Goal: Task Accomplishment & Management: Manage account settings

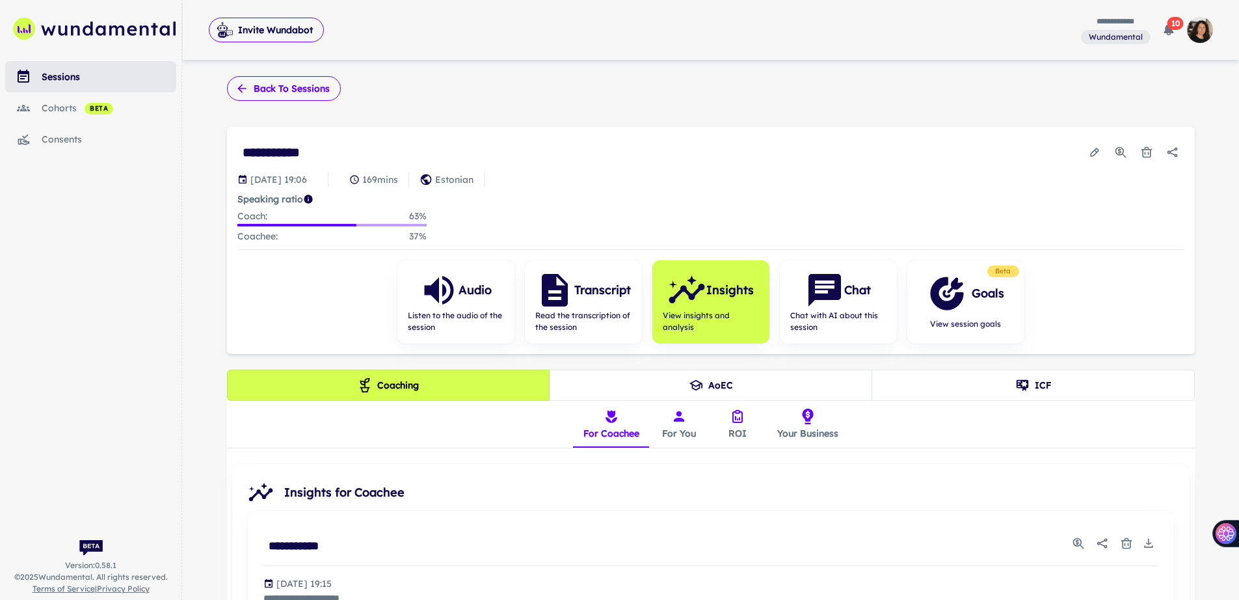
click at [283, 81] on button "Back to sessions" at bounding box center [284, 88] width 114 height 25
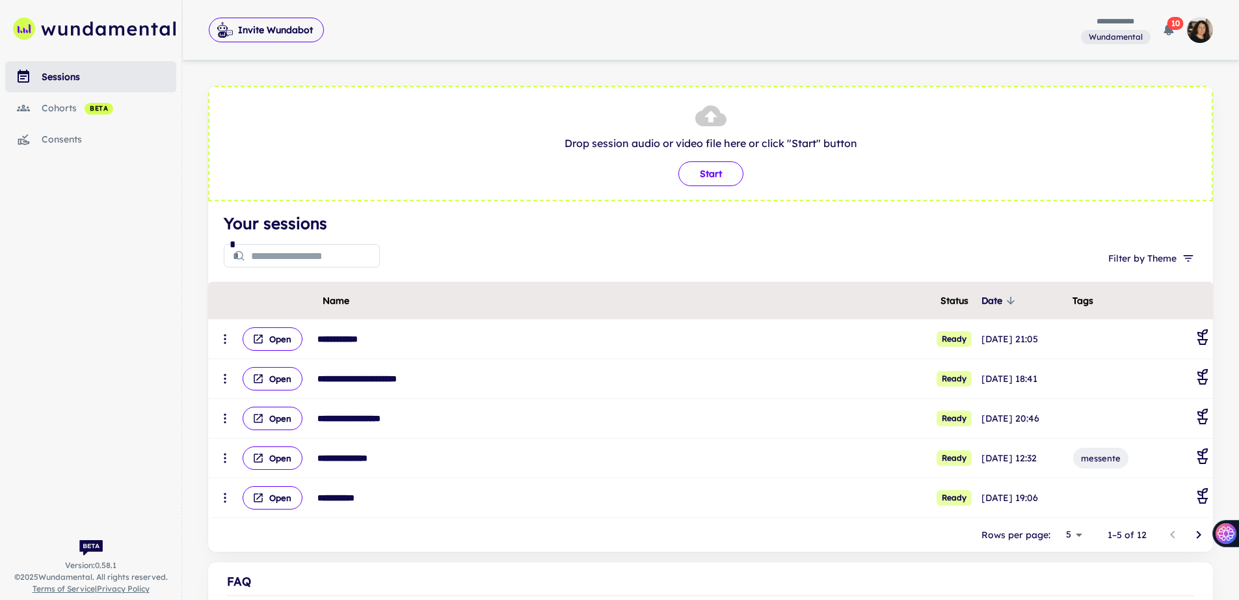
click at [723, 175] on button "Start" at bounding box center [711, 173] width 65 height 25
type input "**********"
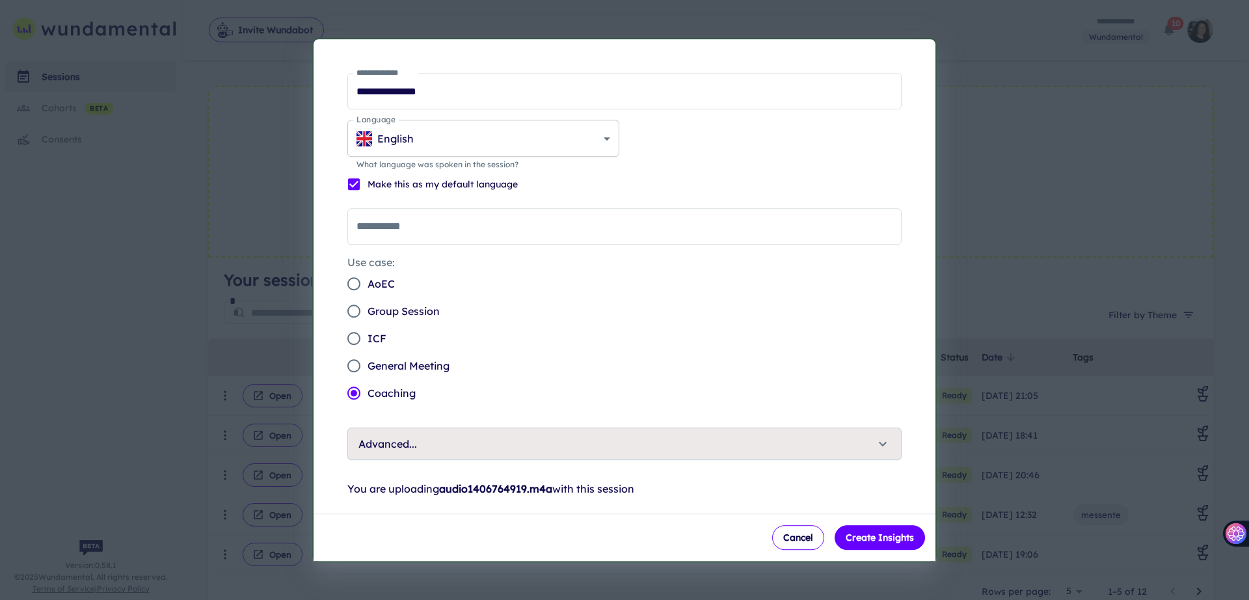
click at [445, 132] on body "**********" at bounding box center [624, 300] width 1249 height 600
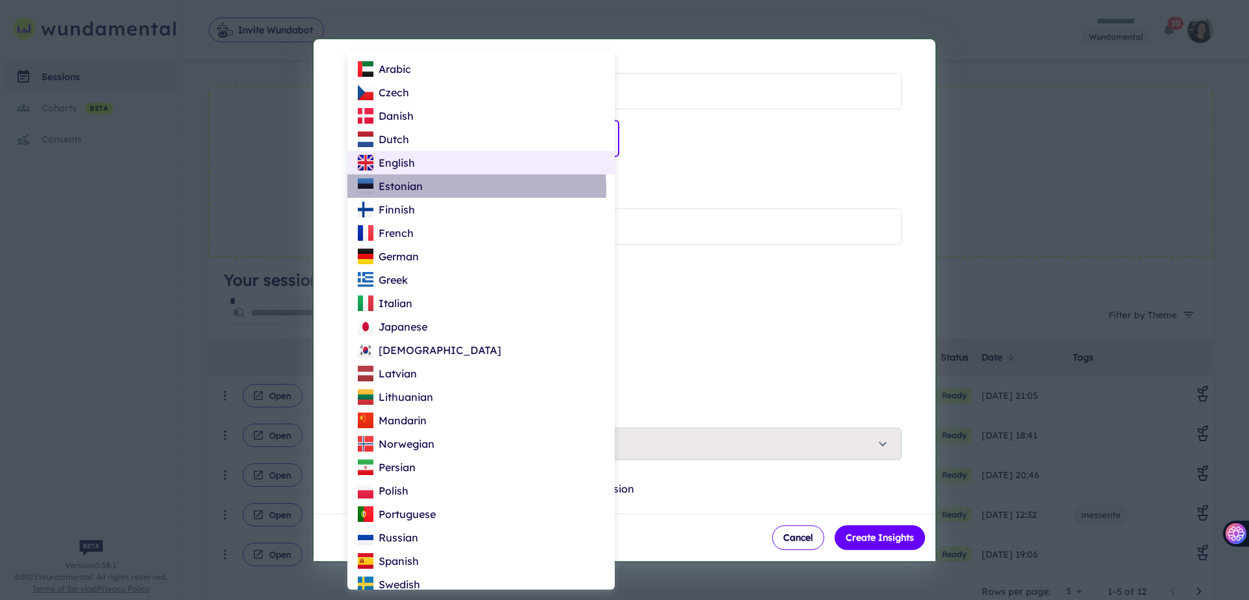
click at [413, 189] on p "Estonian" at bounding box center [401, 186] width 44 height 16
type input "**"
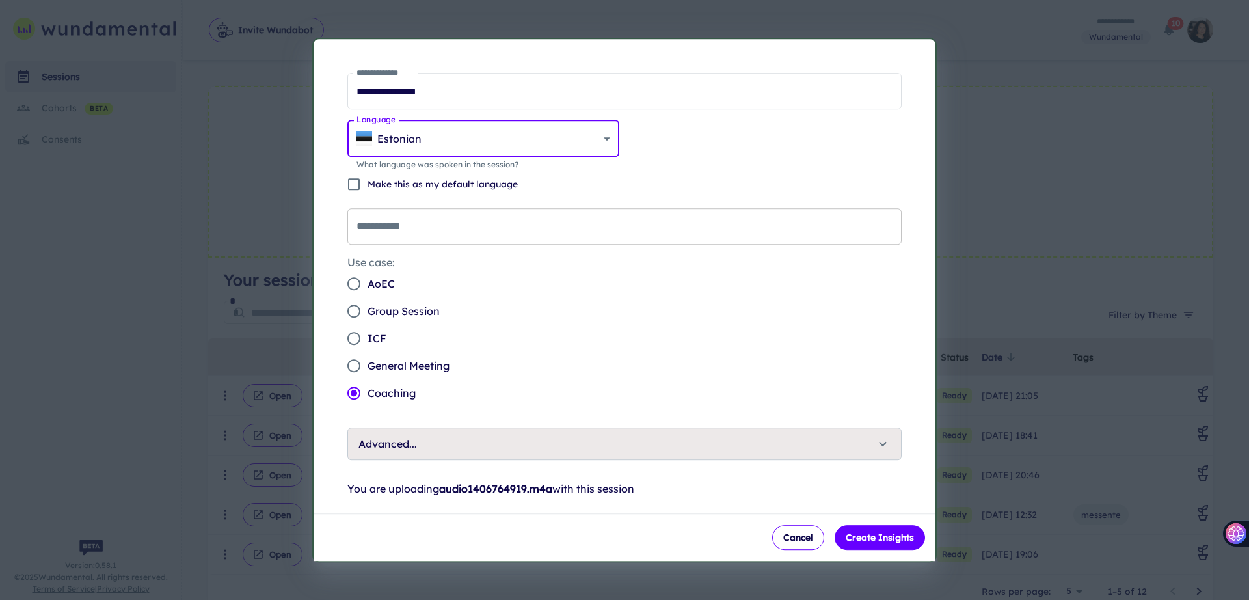
click at [410, 230] on input "**********" at bounding box center [624, 226] width 554 height 36
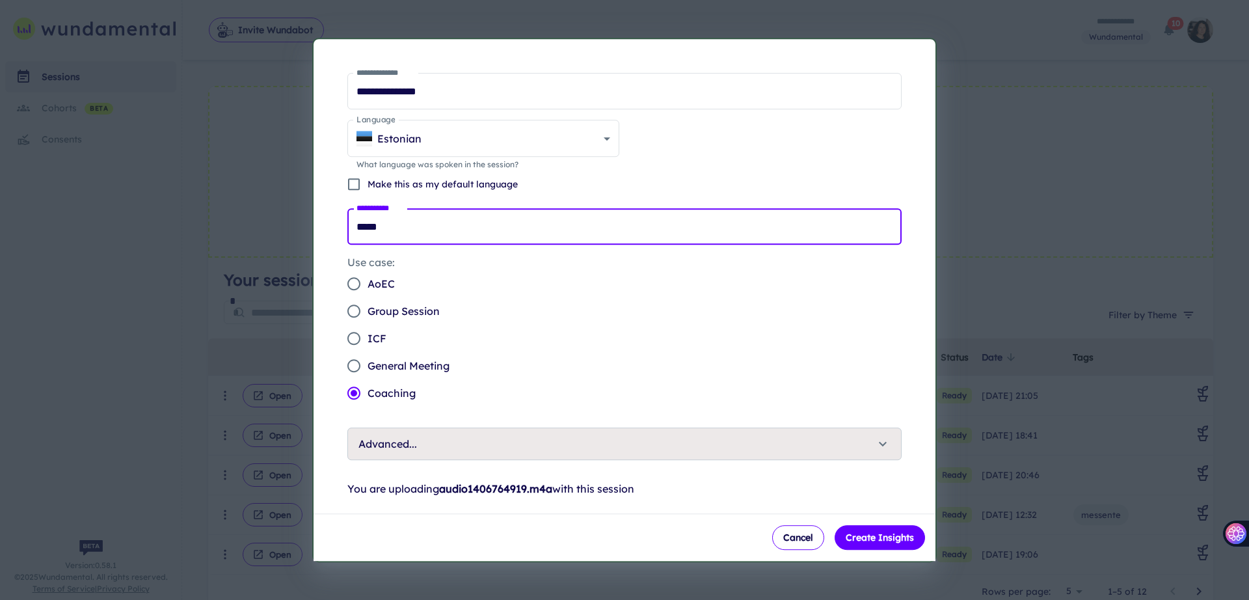
type input "*****"
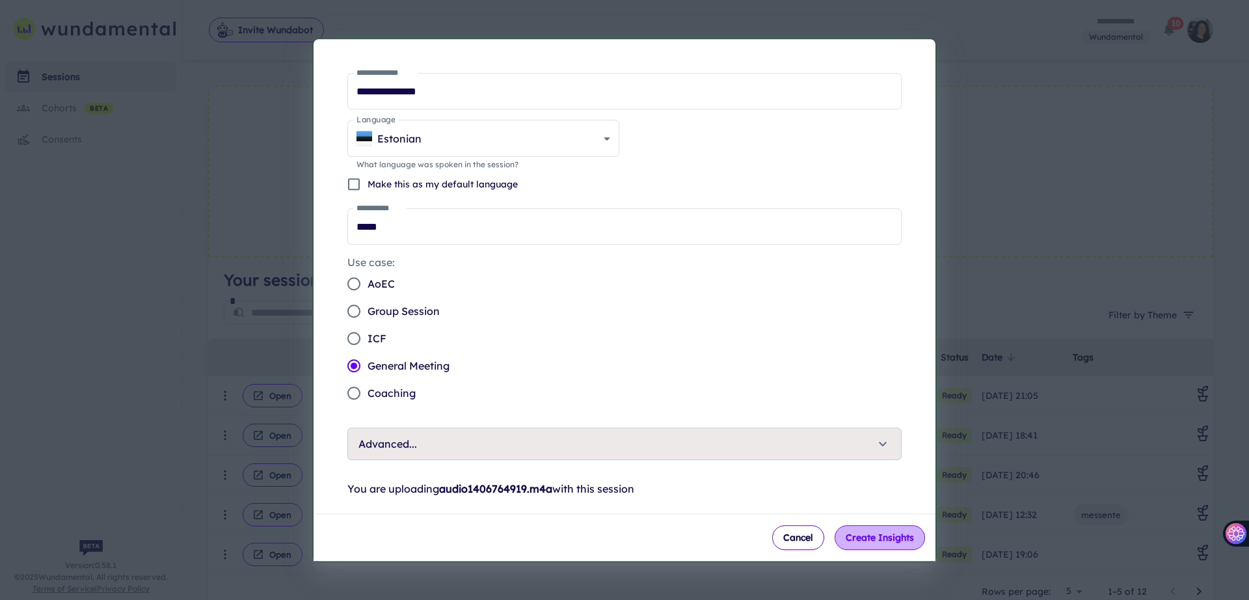
click at [903, 535] on button "Create Insights" at bounding box center [880, 537] width 90 height 25
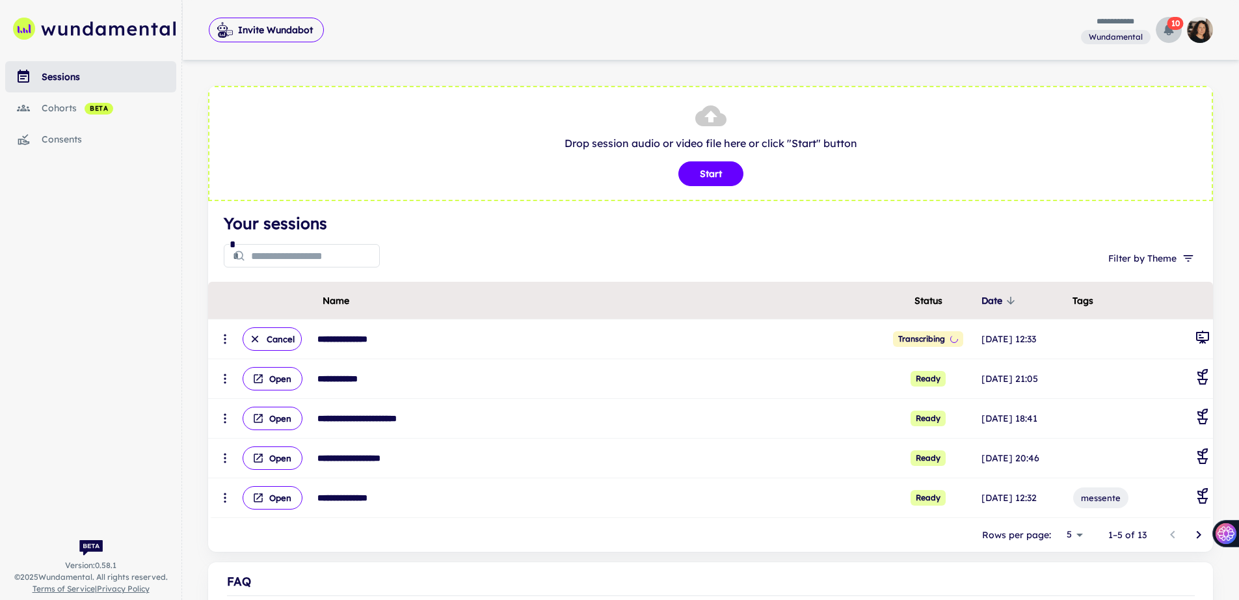
click at [1166, 34] on icon "button" at bounding box center [1169, 29] width 13 height 13
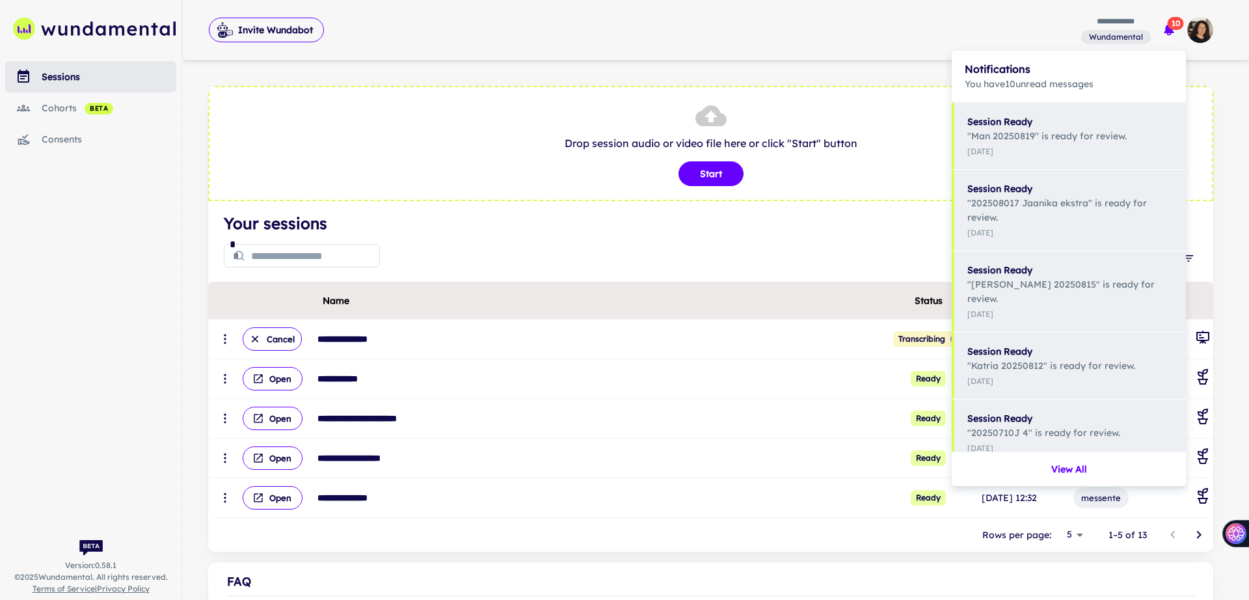
click at [1048, 23] on div at bounding box center [624, 300] width 1249 height 600
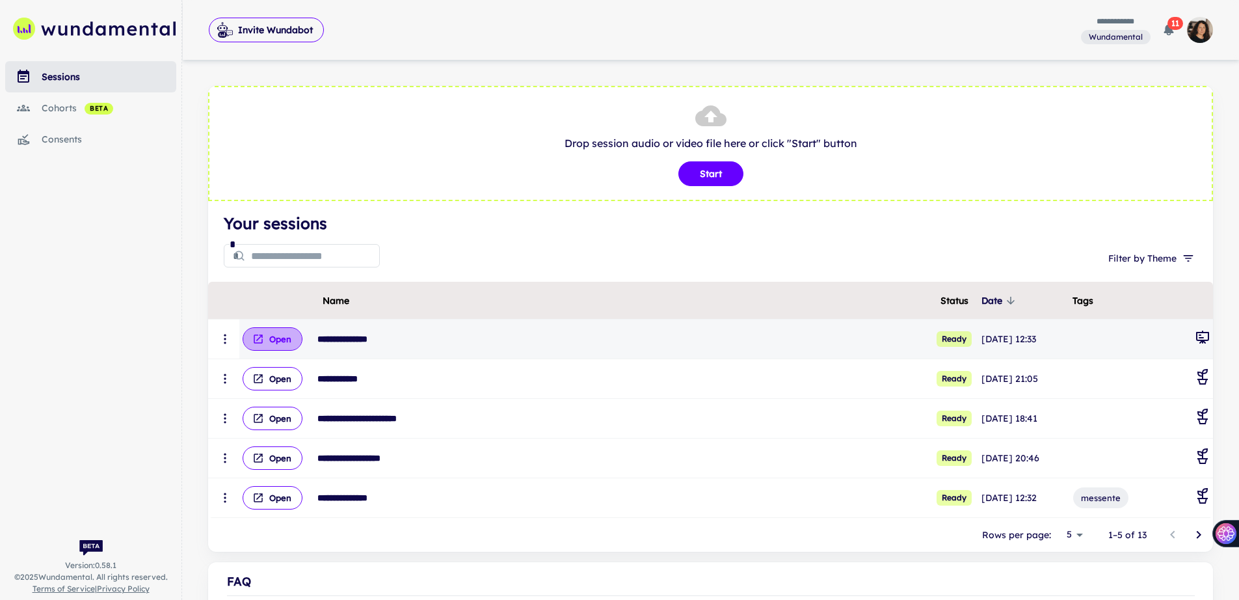
click at [265, 342] on button "Open" at bounding box center [273, 338] width 60 height 23
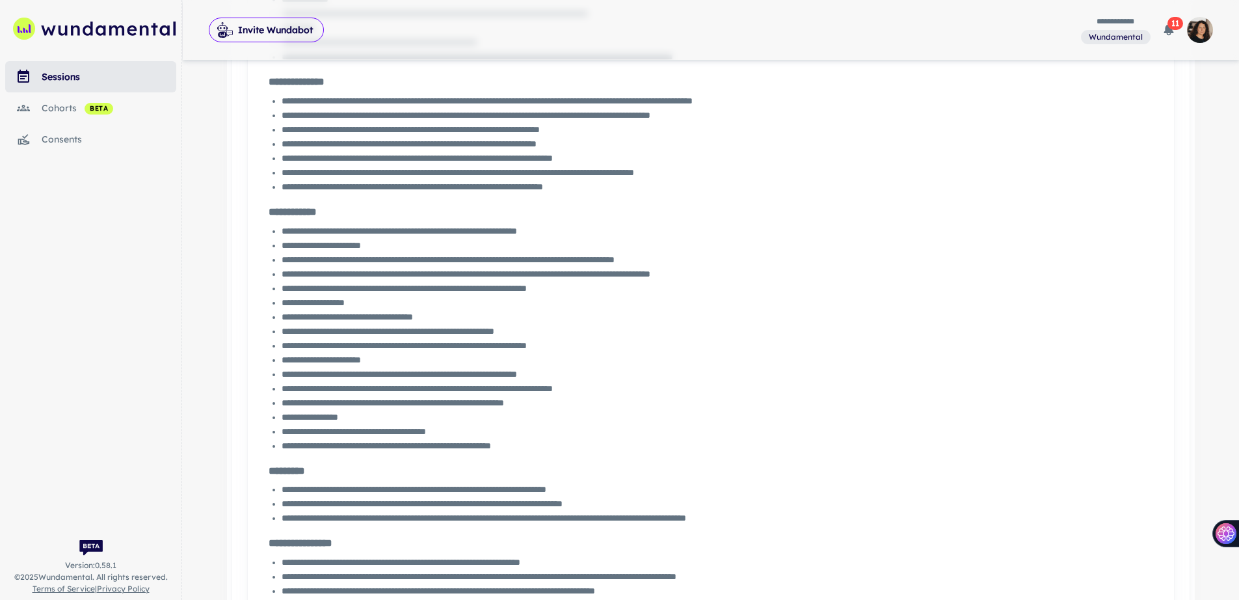
scroll to position [2368, 0]
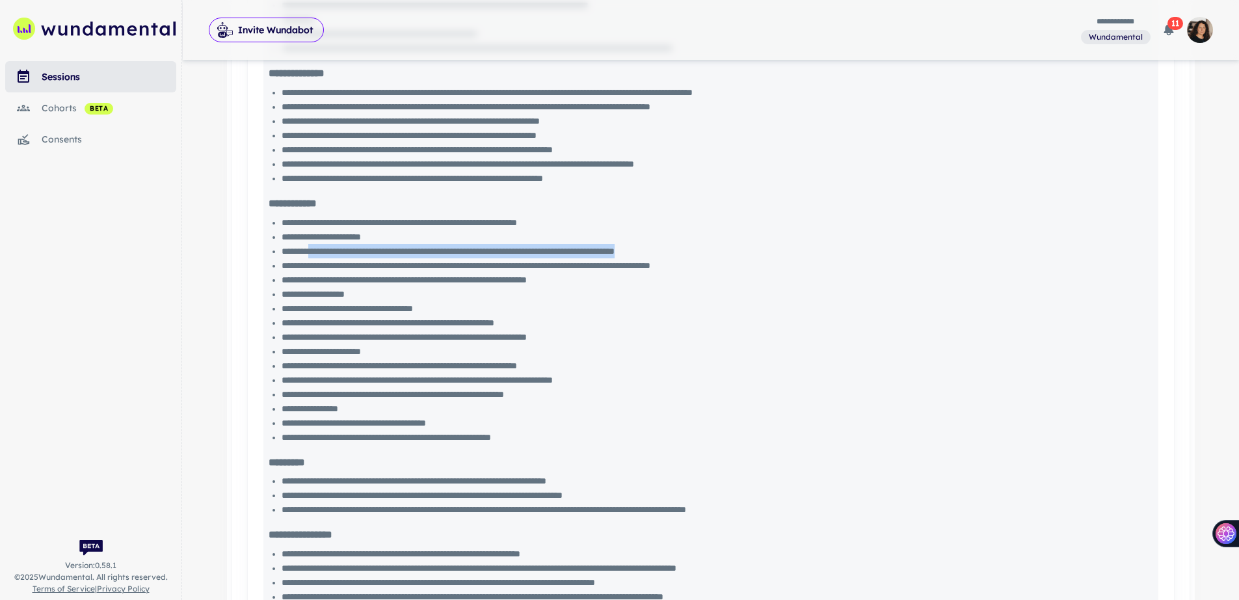
drag, startPoint x: 318, startPoint y: 246, endPoint x: 780, endPoint y: 249, distance: 462.0
click at [780, 249] on div "**********" at bounding box center [715, 251] width 867 height 14
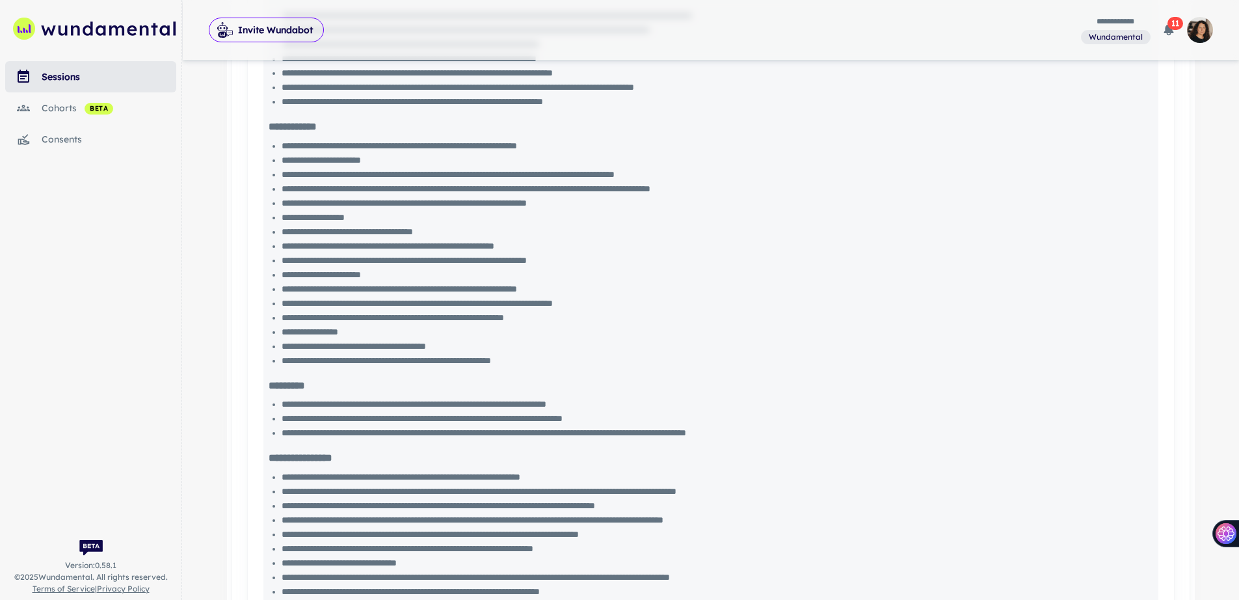
scroll to position [2446, 0]
drag, startPoint x: 287, startPoint y: 241, endPoint x: 684, endPoint y: 248, distance: 397.6
click at [684, 248] on div "**********" at bounding box center [715, 244] width 867 height 14
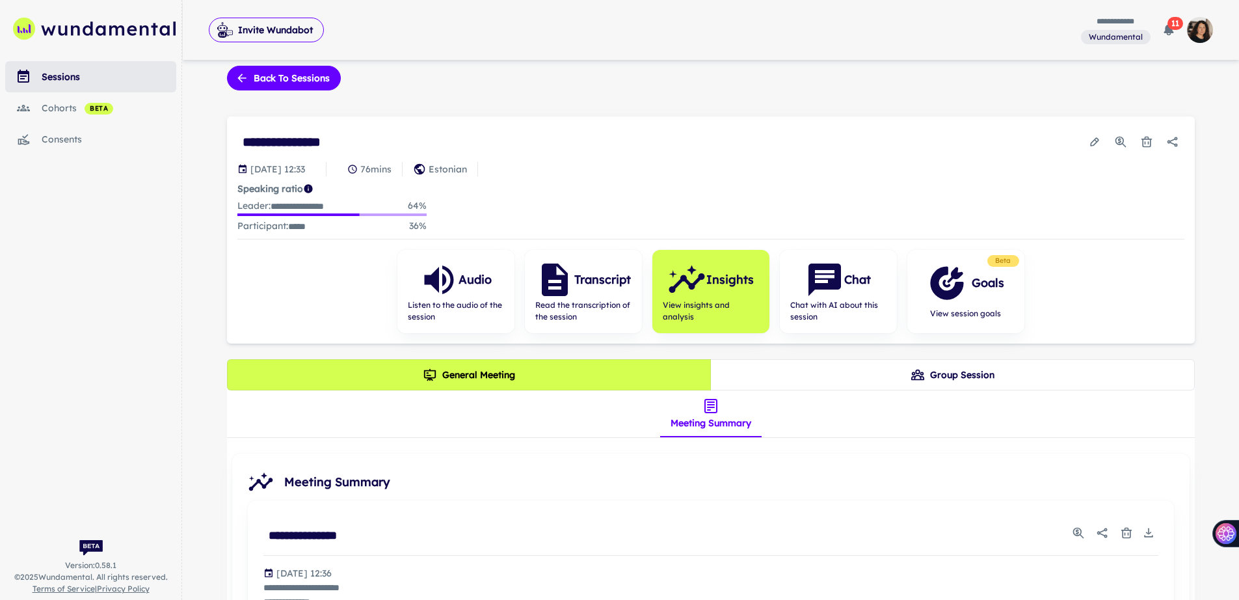
scroll to position [0, 0]
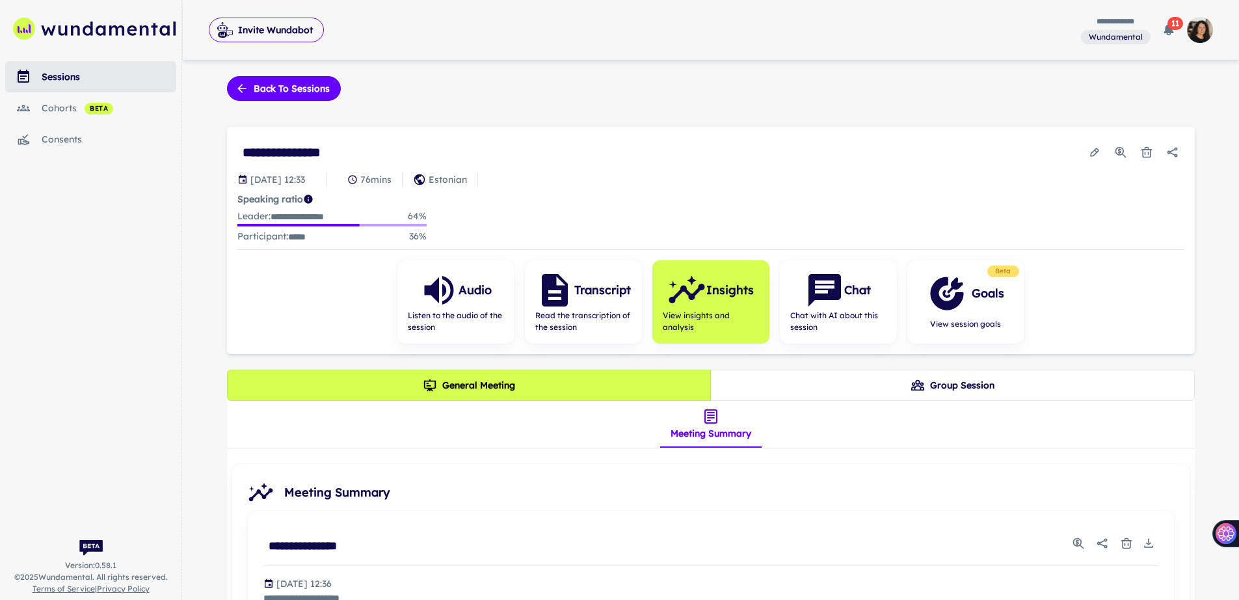
click at [912, 390] on icon "Group Session" at bounding box center [918, 385] width 14 height 14
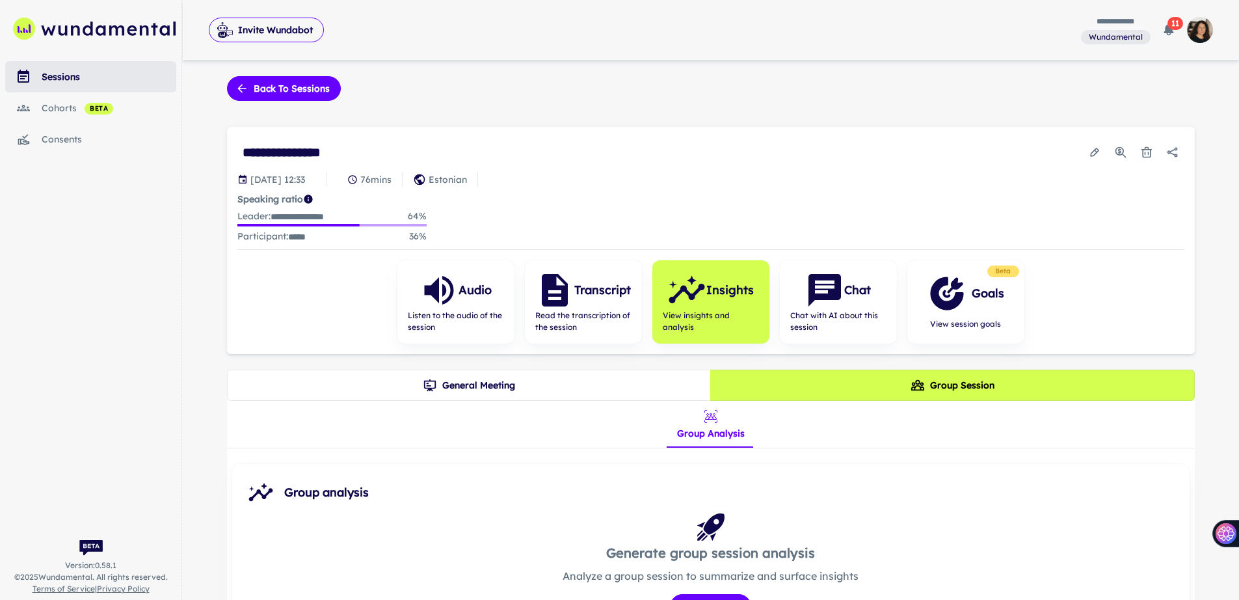
click at [580, 380] on button "General Meeting" at bounding box center [469, 385] width 485 height 31
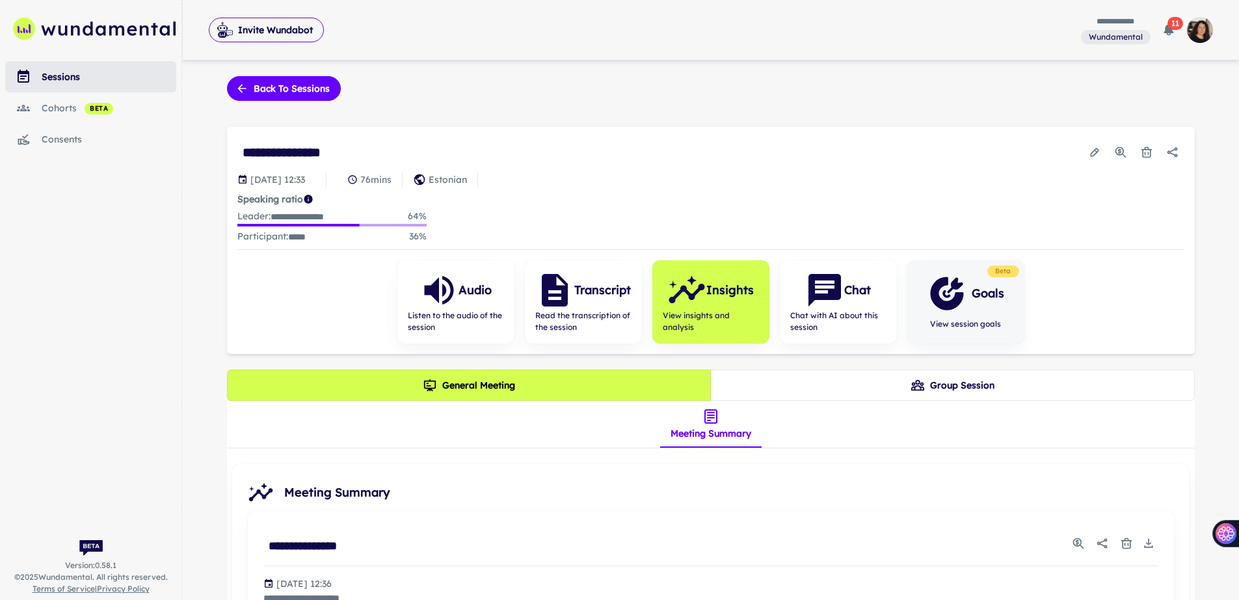
click at [959, 303] on icon "button" at bounding box center [946, 293] width 33 height 33
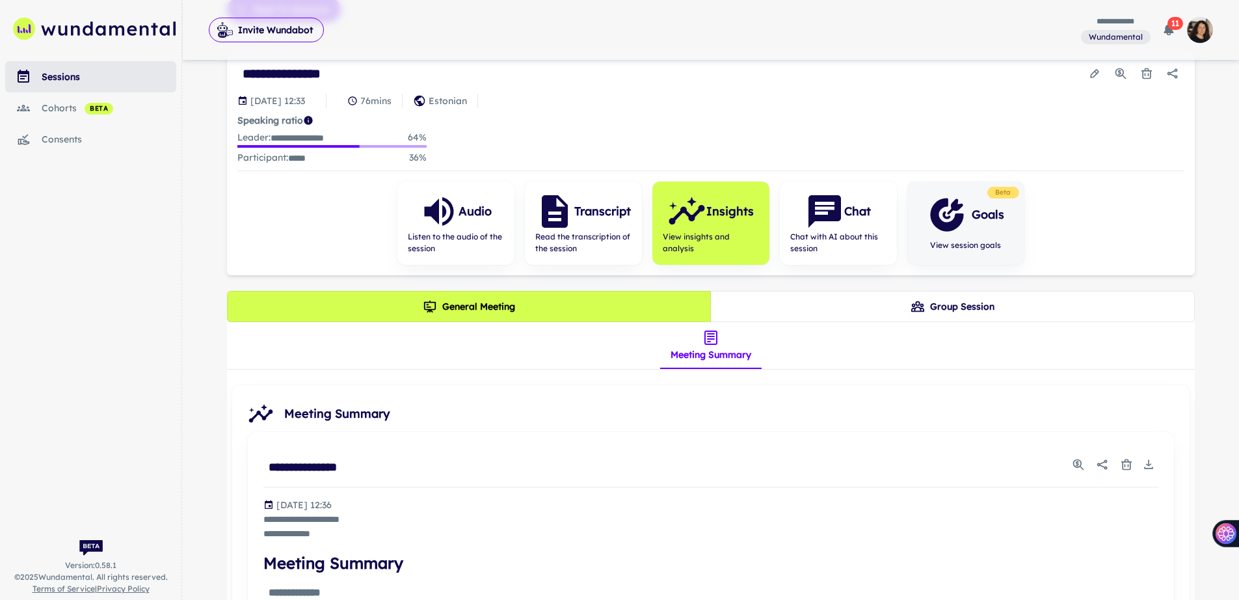
scroll to position [118, 0]
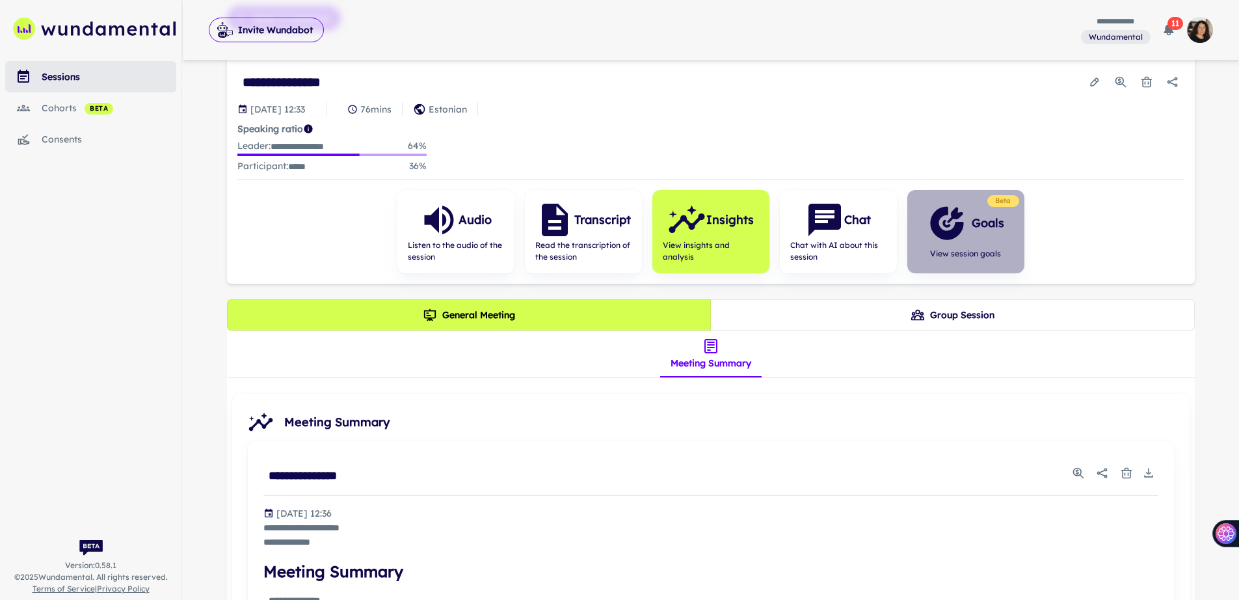
click at [969, 234] on div "Goals" at bounding box center [966, 223] width 77 height 39
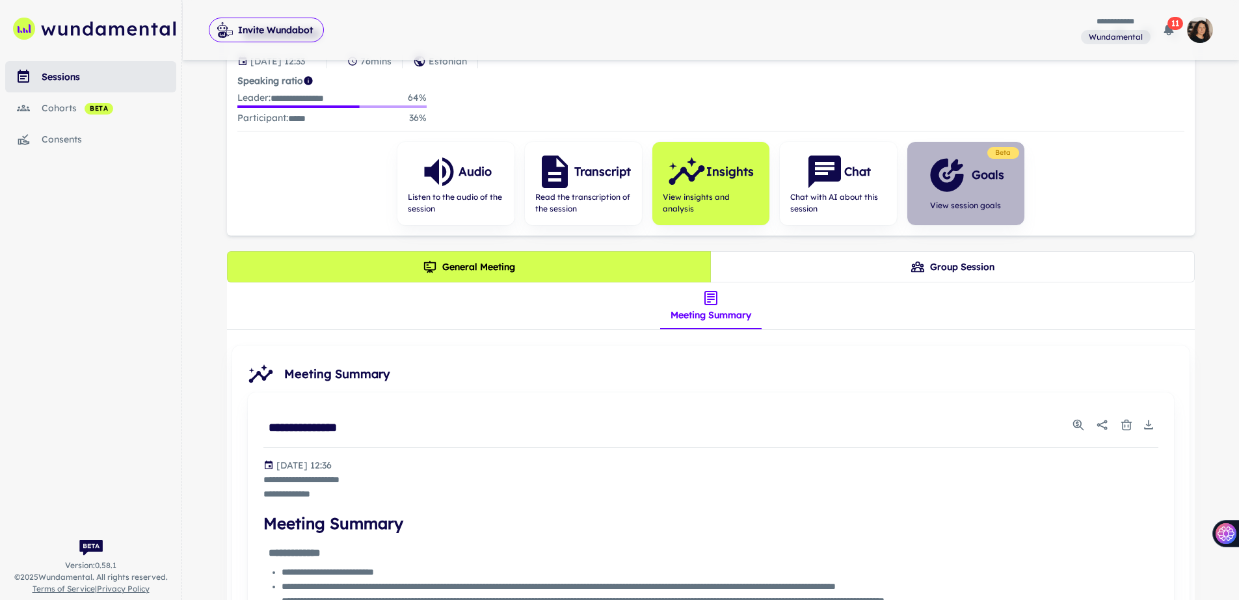
click at [946, 189] on icon "button" at bounding box center [946, 174] width 33 height 33
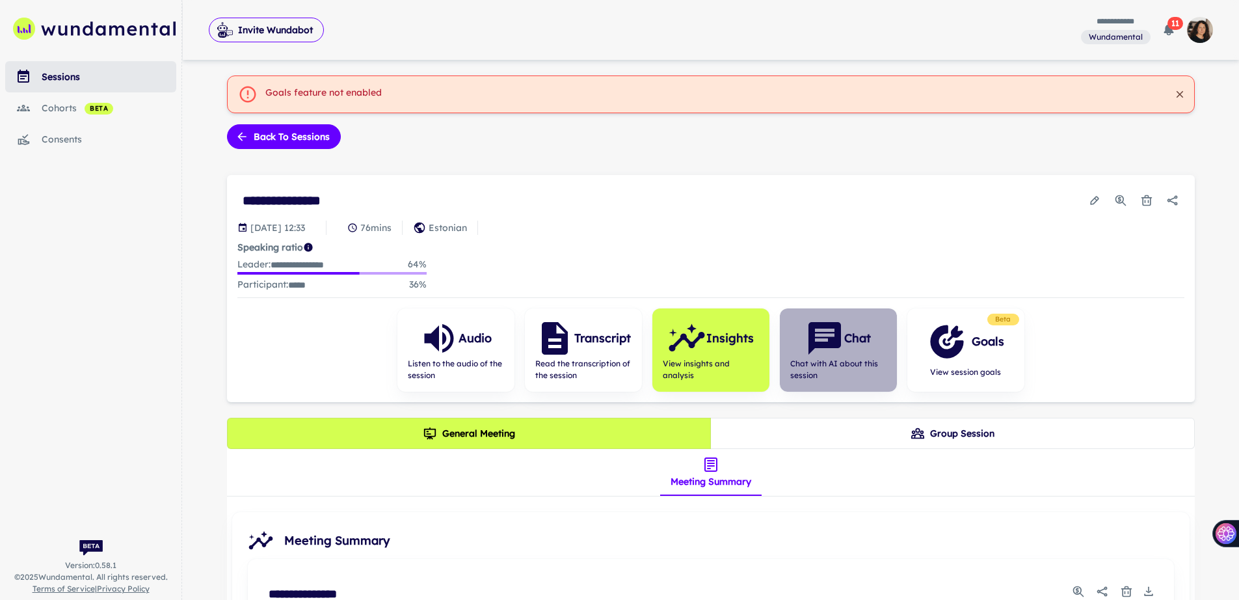
click at [815, 335] on icon "button" at bounding box center [825, 338] width 33 height 33
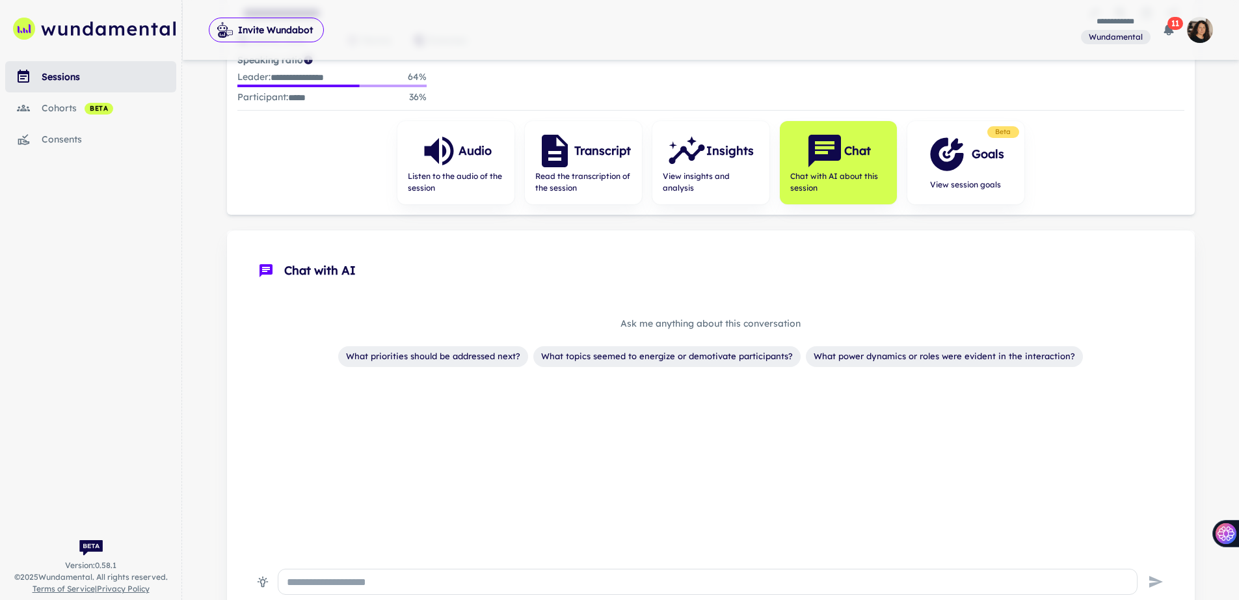
scroll to position [124, 0]
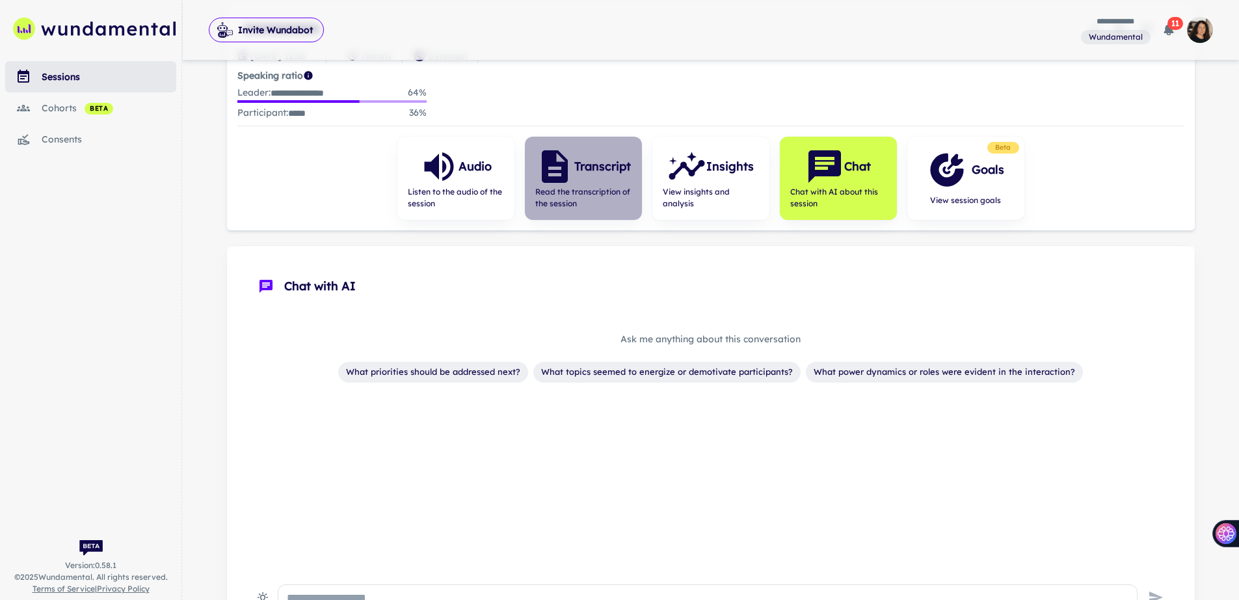
click at [548, 165] on icon "button" at bounding box center [555, 166] width 26 height 33
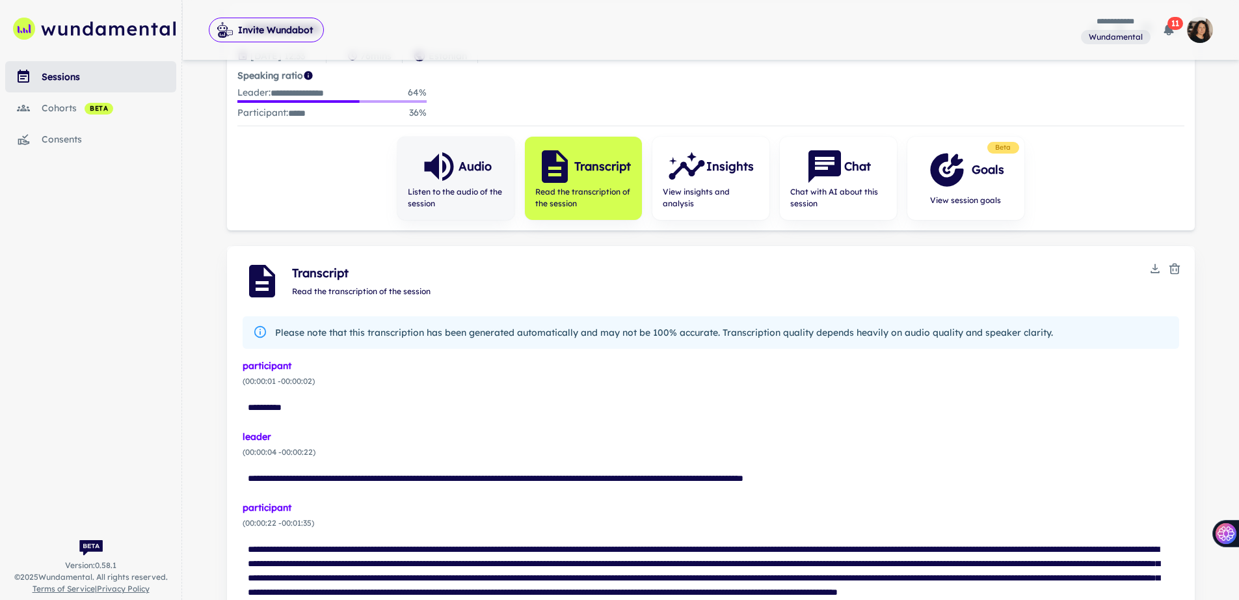
click at [418, 175] on div "Audio Listen to the audio of the session" at bounding box center [456, 178] width 117 height 83
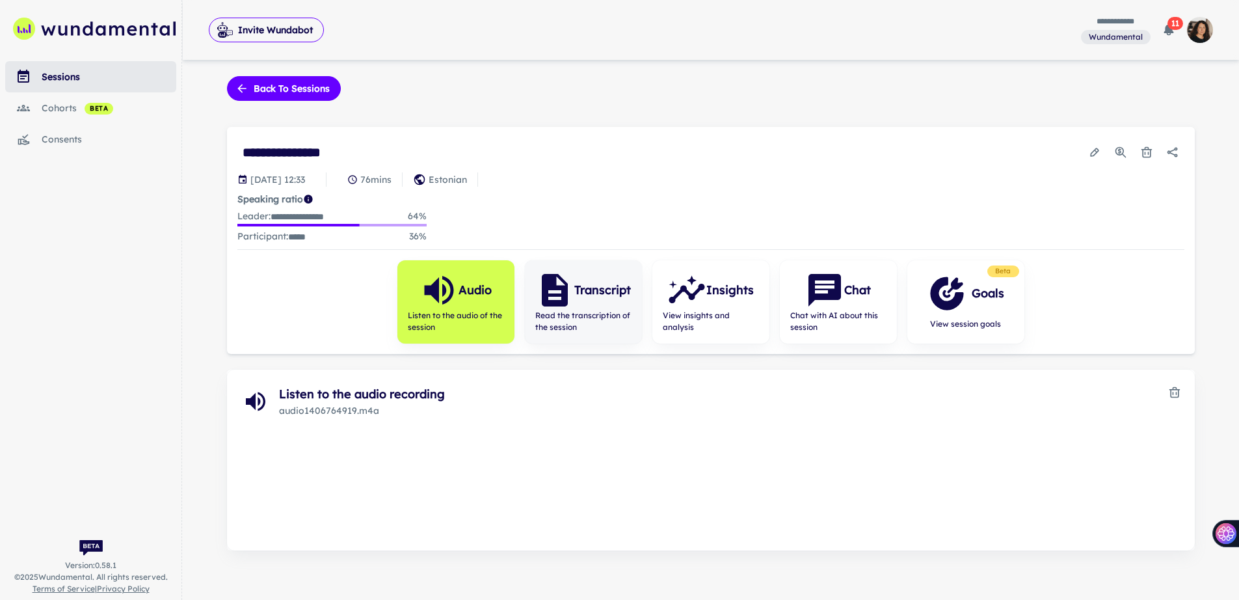
click at [593, 284] on h6 "Transcript" at bounding box center [603, 290] width 57 height 18
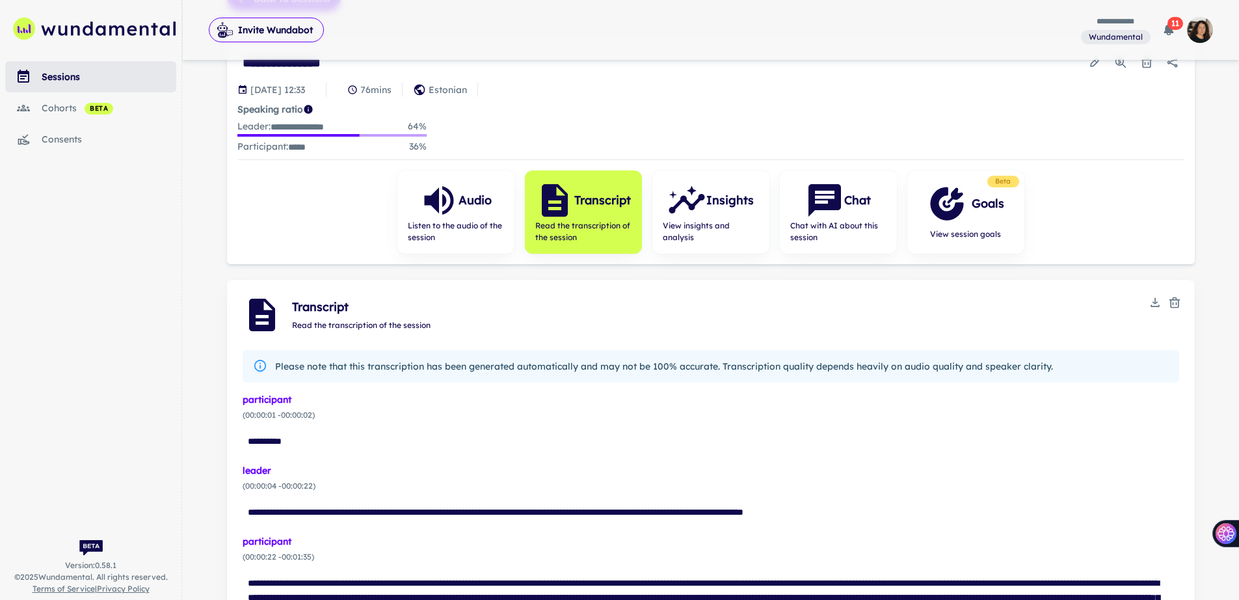
scroll to position [99, 0]
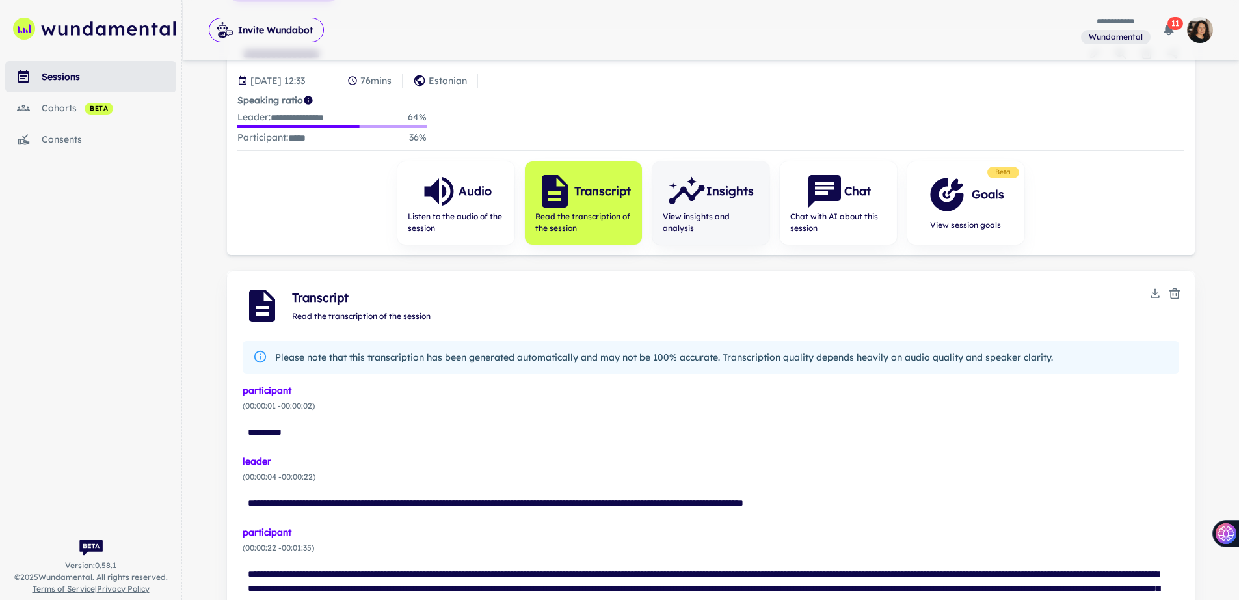
click at [699, 169] on div "Insights View insights and analysis" at bounding box center [711, 202] width 117 height 83
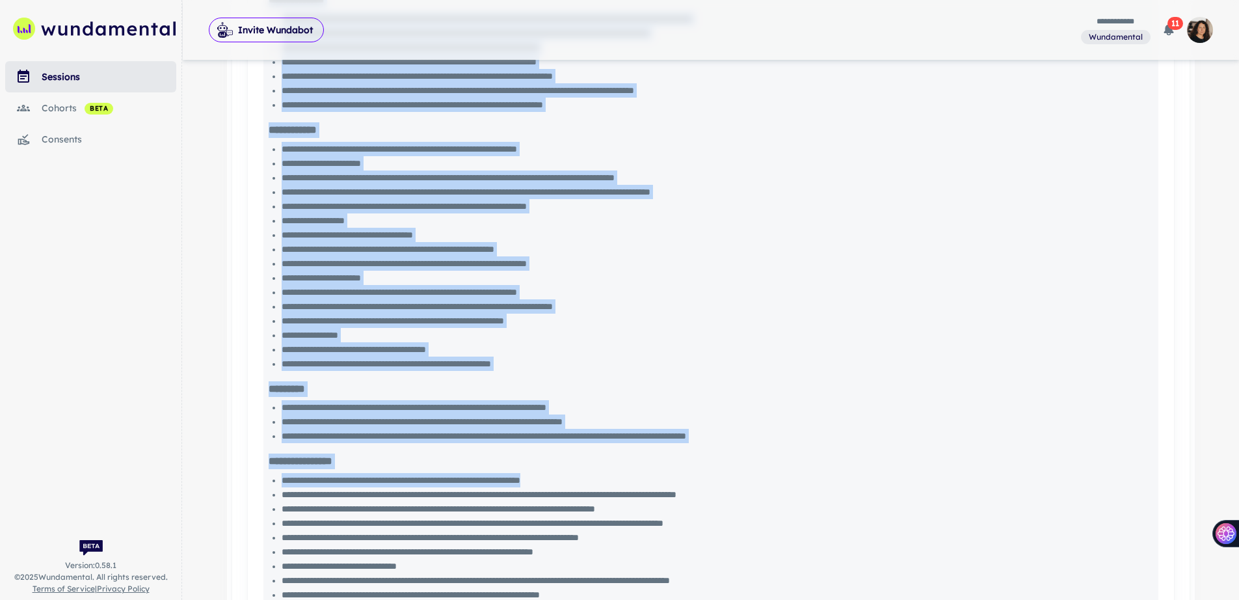
scroll to position [2617, 0]
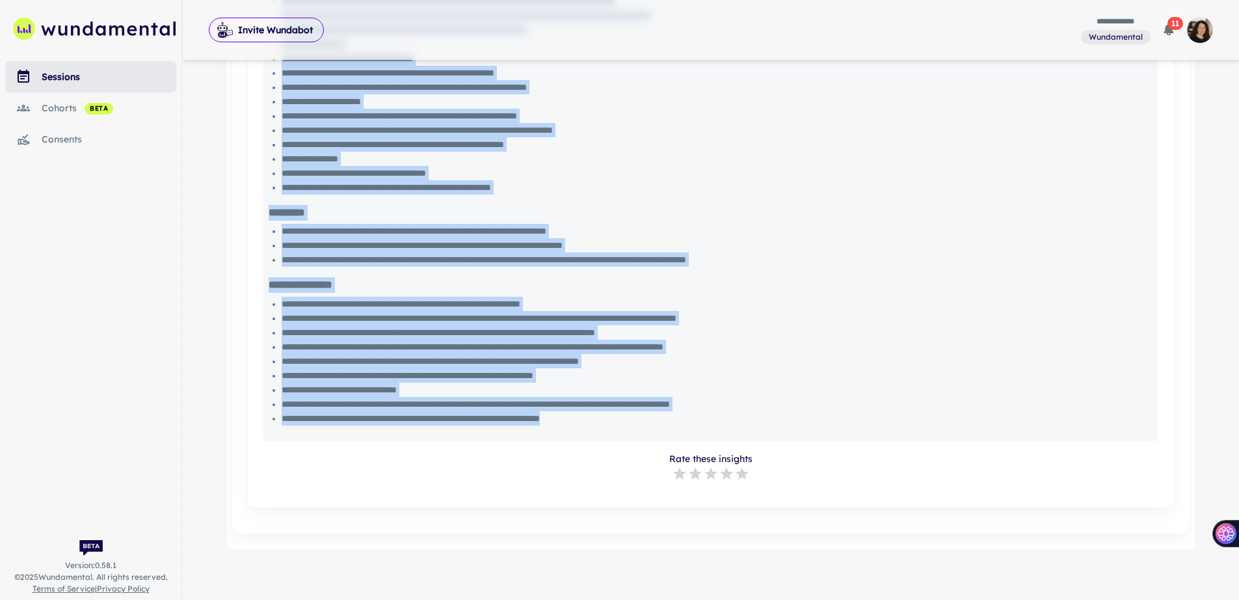
drag, startPoint x: 265, startPoint y: 418, endPoint x: 614, endPoint y: 416, distance: 348.7
copy div "**********"
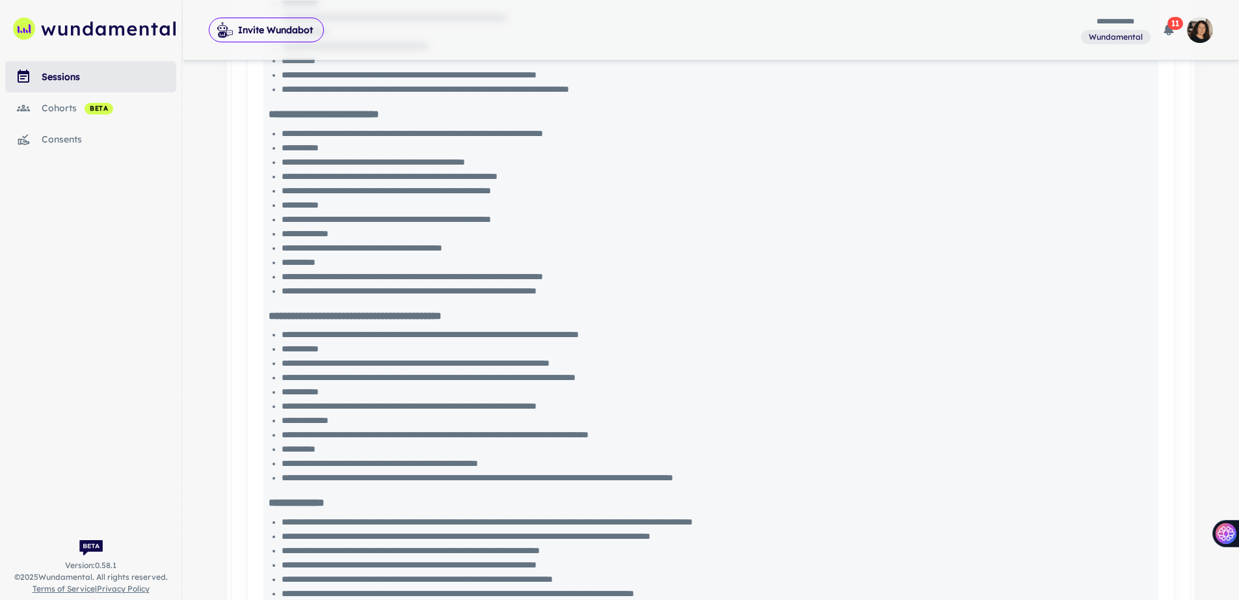
scroll to position [0, 0]
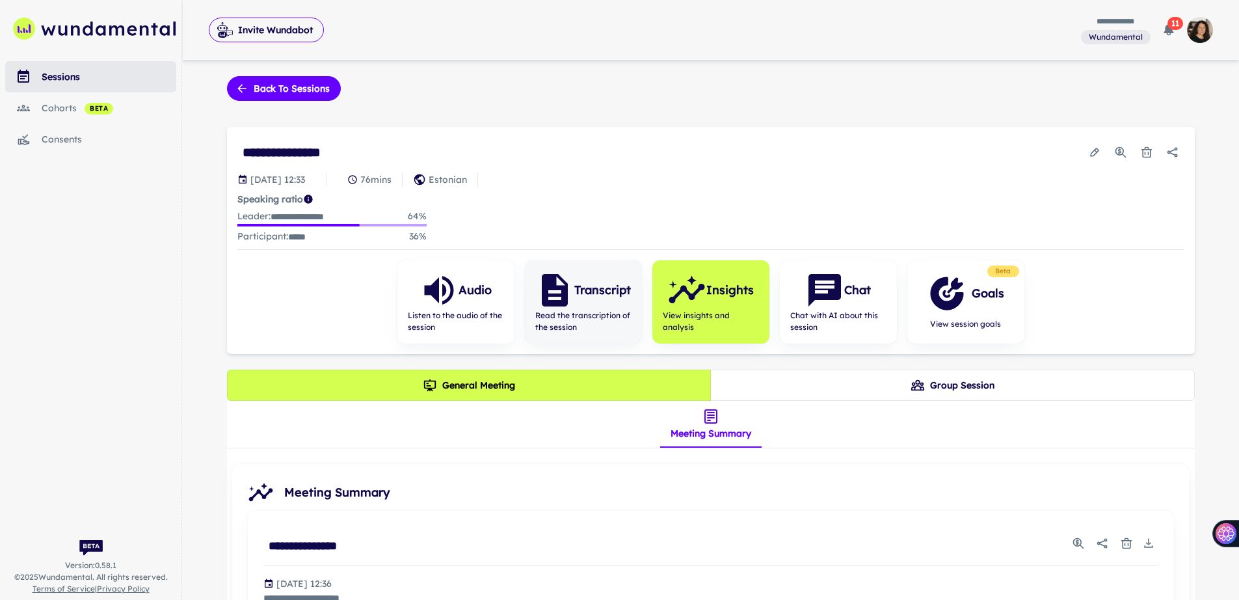
click at [607, 313] on span "Read the transcription of the session" at bounding box center [583, 321] width 96 height 23
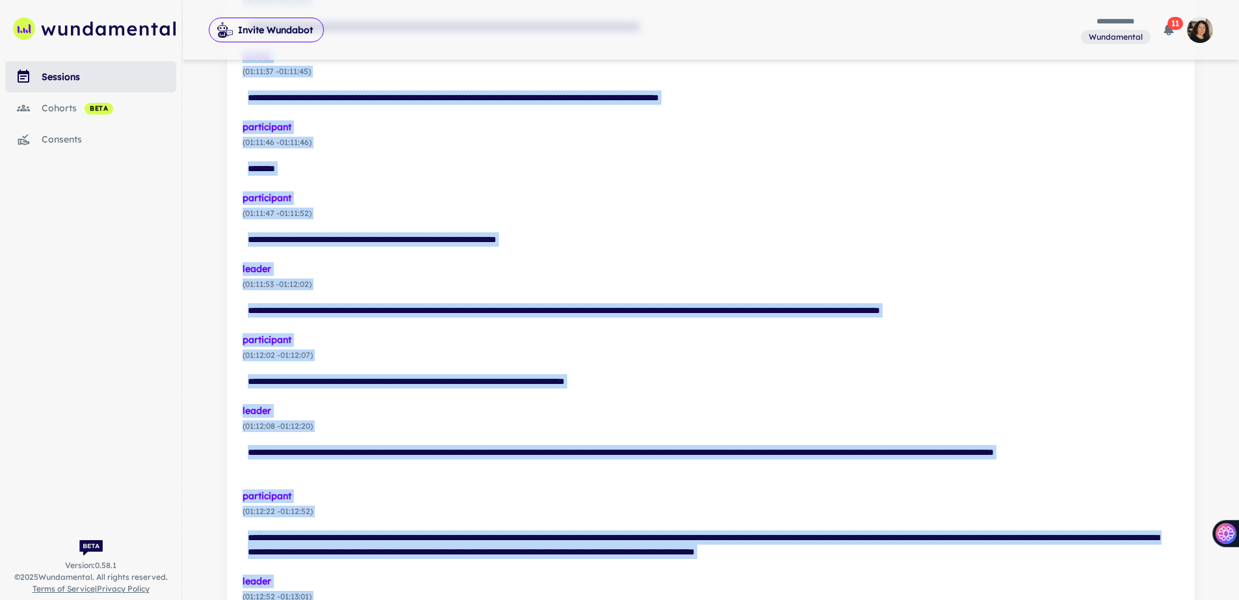
scroll to position [16355, 0]
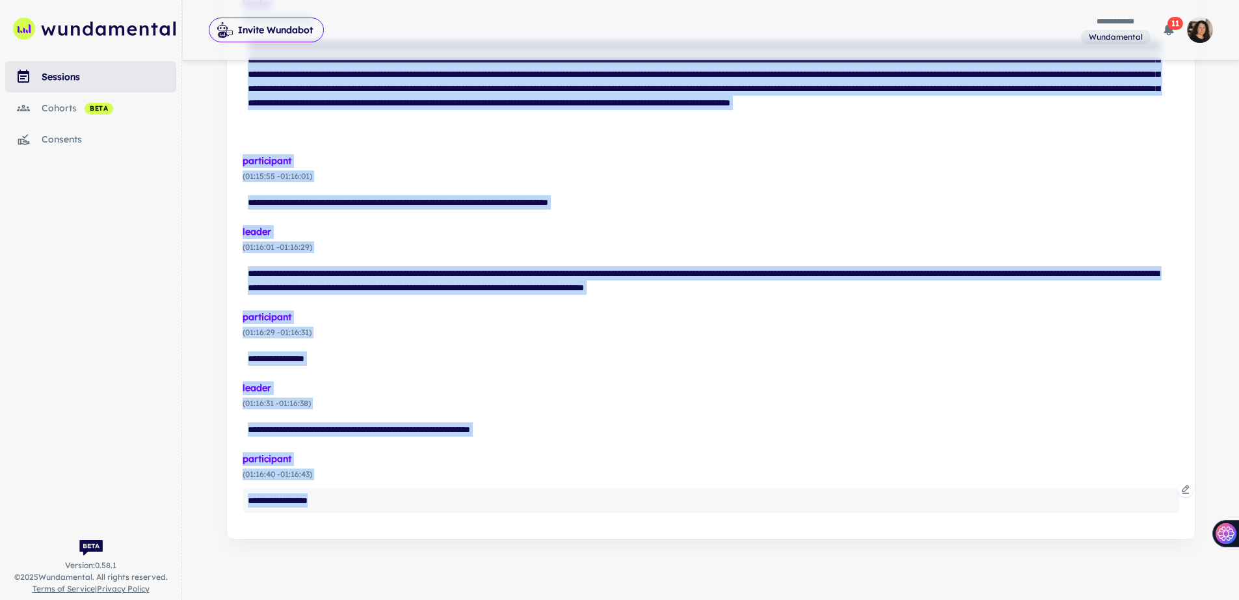
drag, startPoint x: 240, startPoint y: 428, endPoint x: 355, endPoint y: 507, distance: 139.0
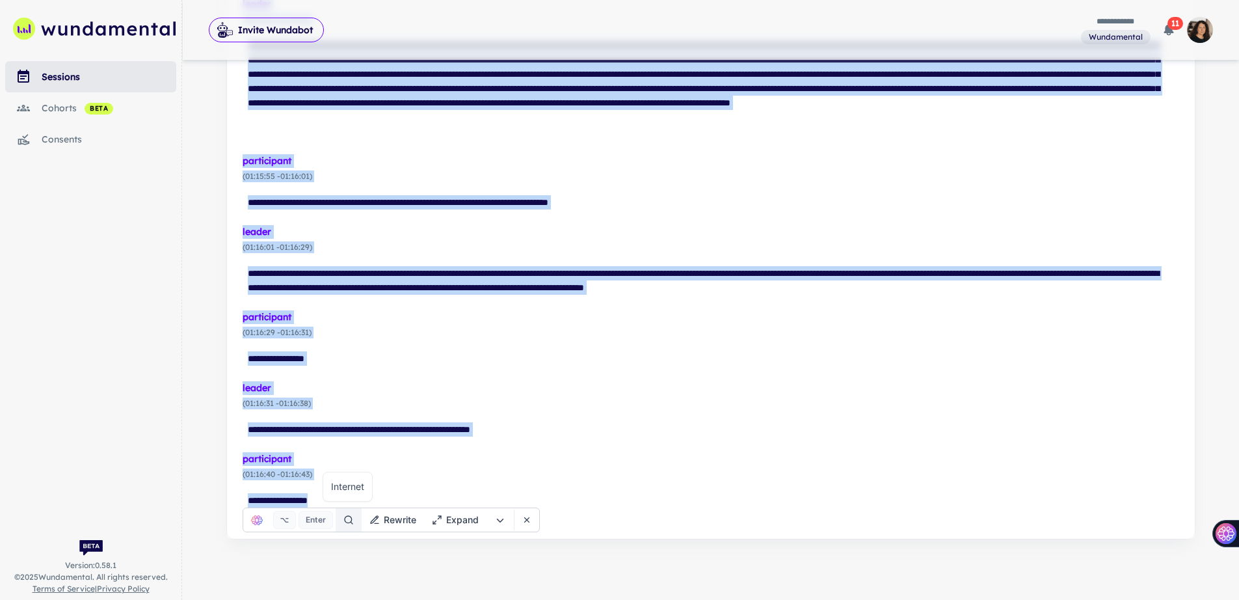
copy div "**********"
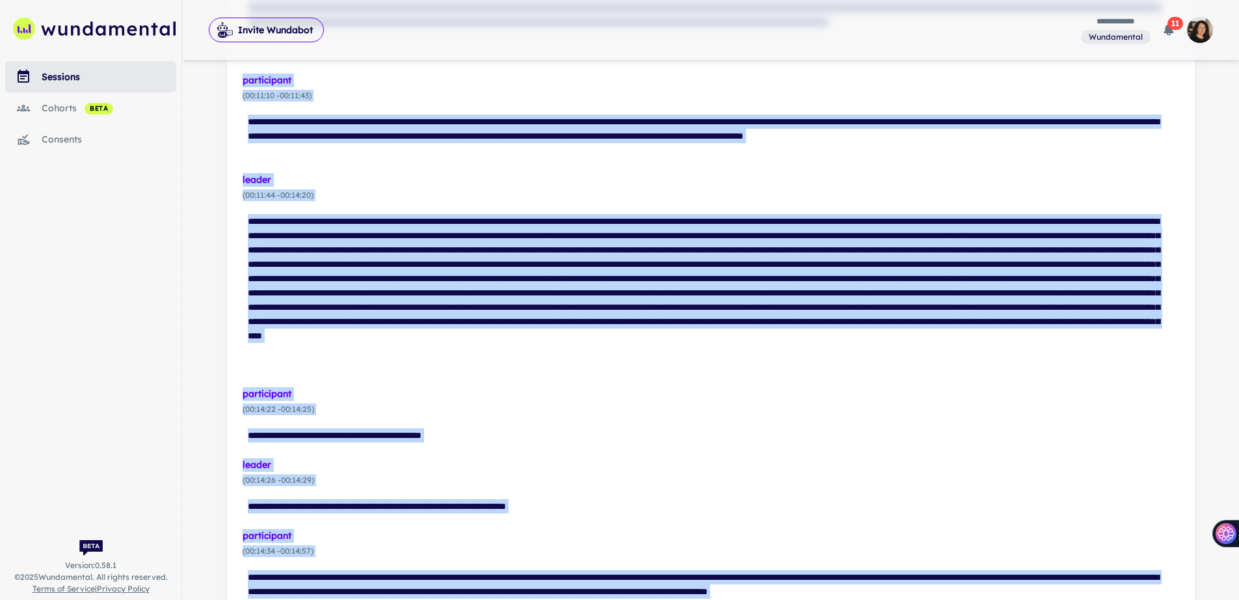
scroll to position [0, 0]
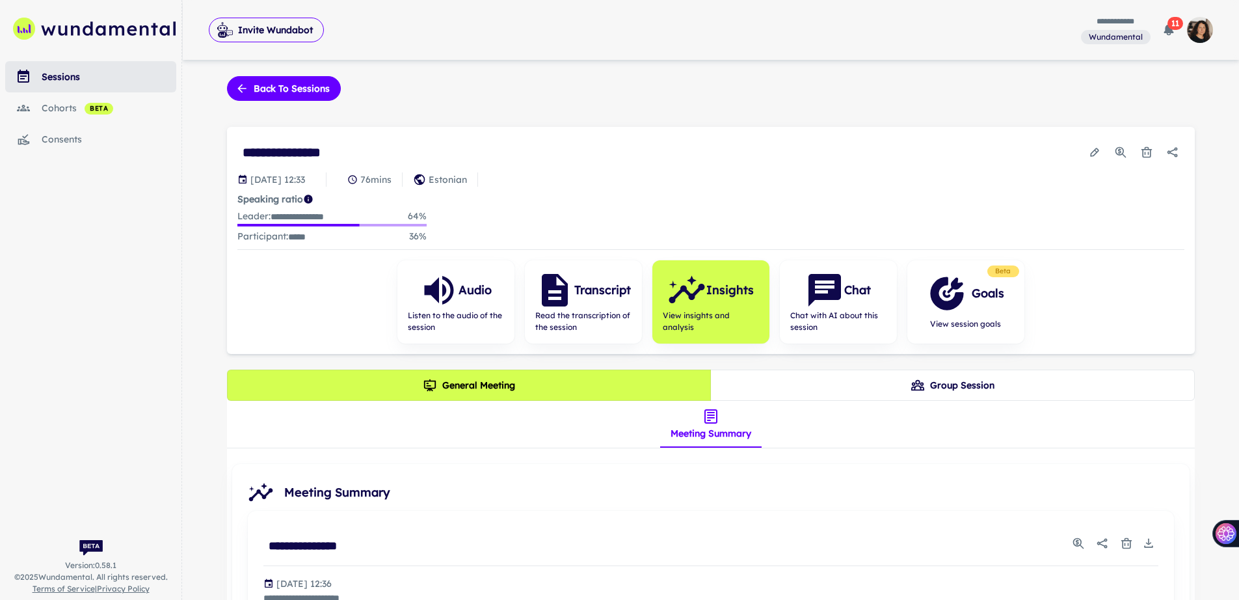
scroll to position [99, 0]
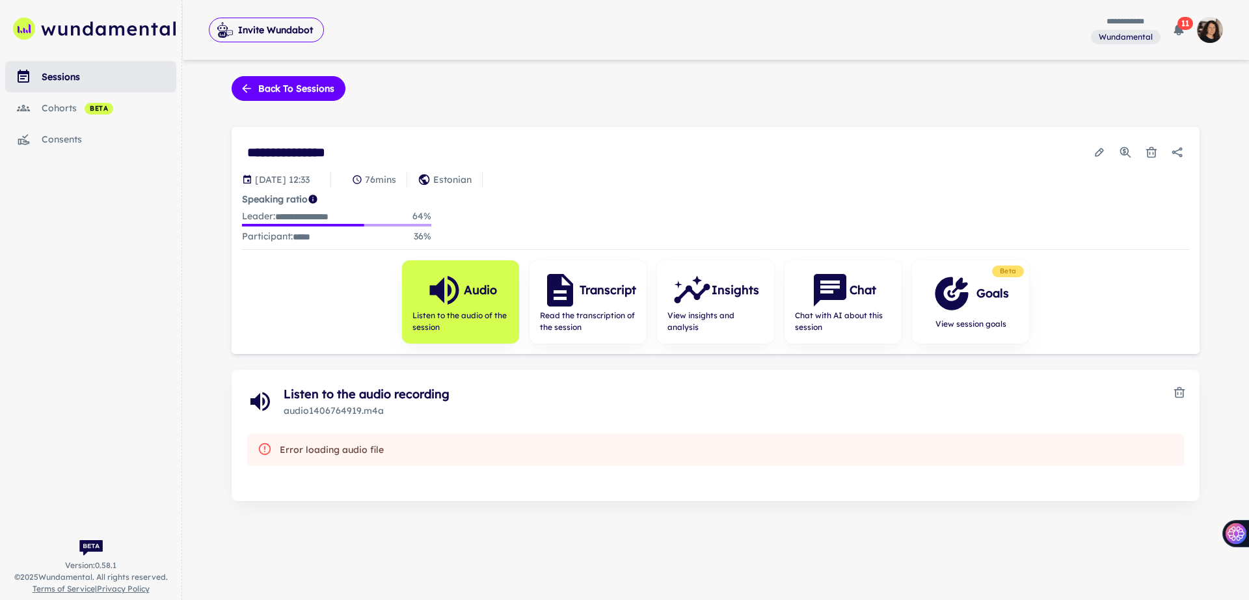
click at [55, 79] on div "sessions" at bounding box center [109, 77] width 135 height 14
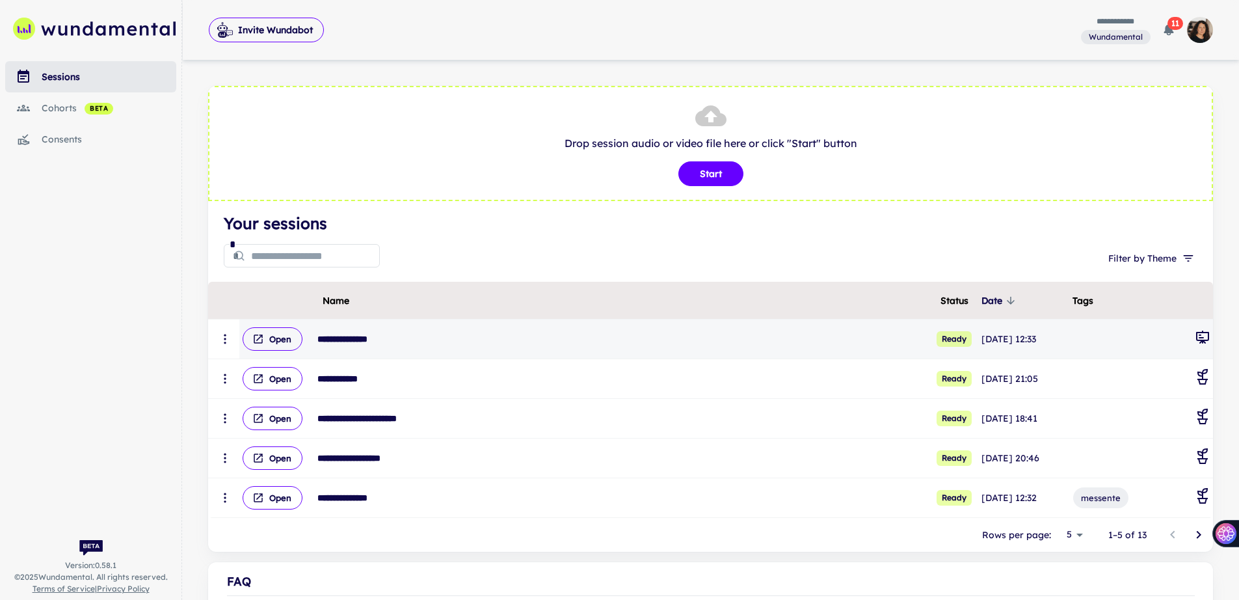
click at [217, 338] on button "scrollable content" at bounding box center [225, 339] width 29 height 29
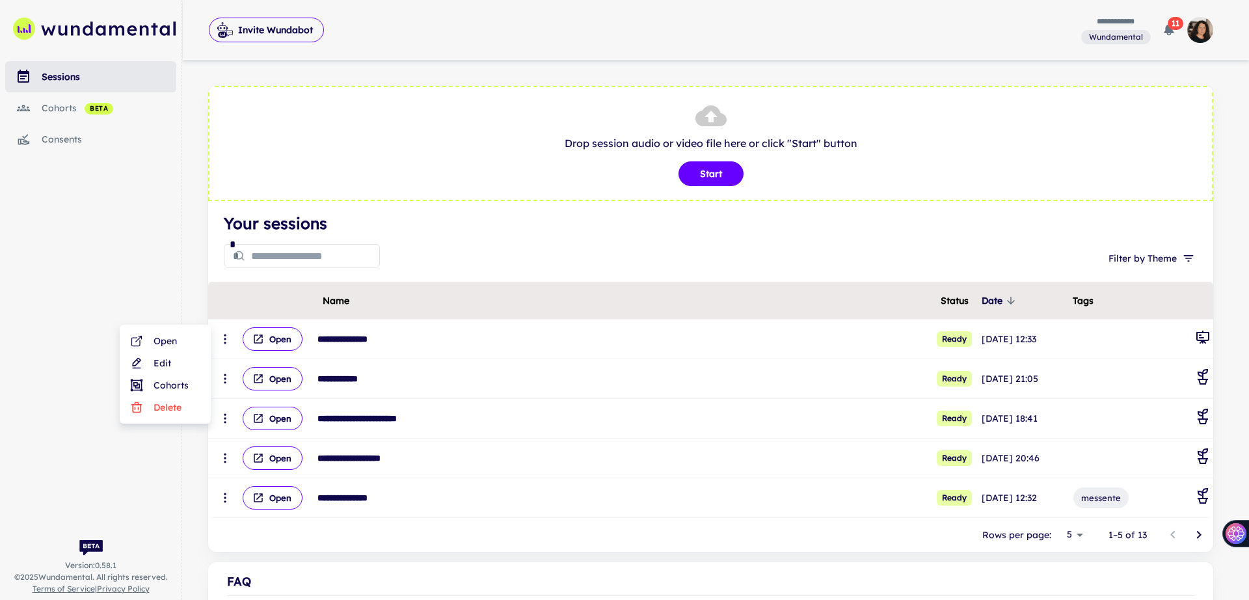
click at [152, 405] on li "Delete" at bounding box center [165, 407] width 81 height 22
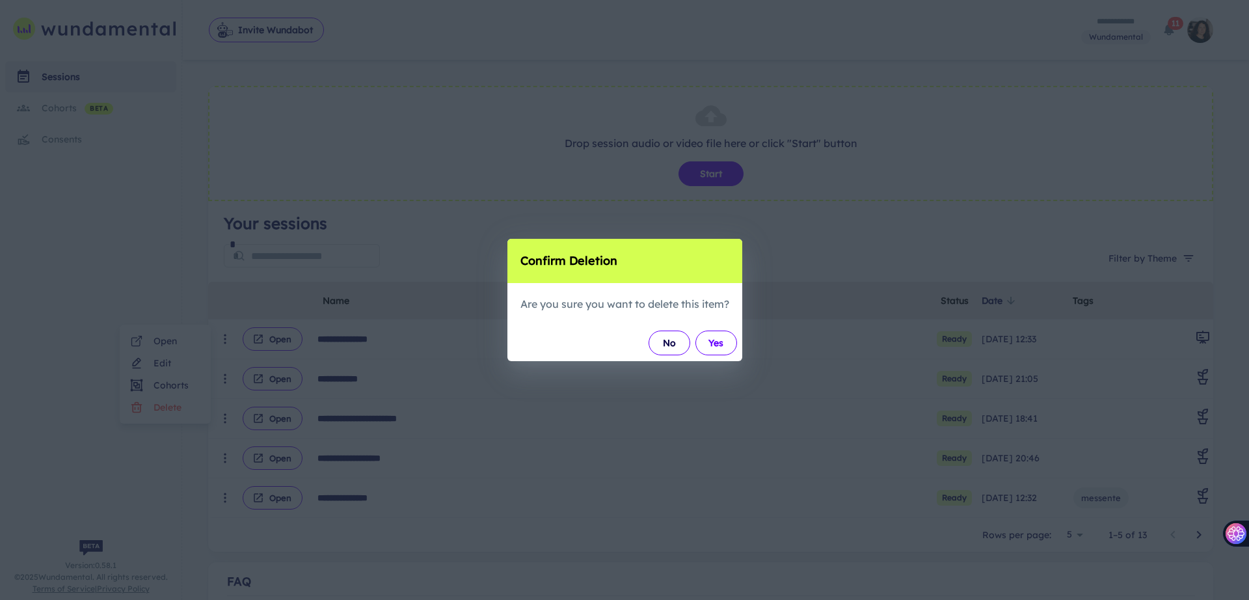
click at [719, 346] on button "Yes" at bounding box center [717, 343] width 42 height 25
